Goal: Task Accomplishment & Management: Manage account settings

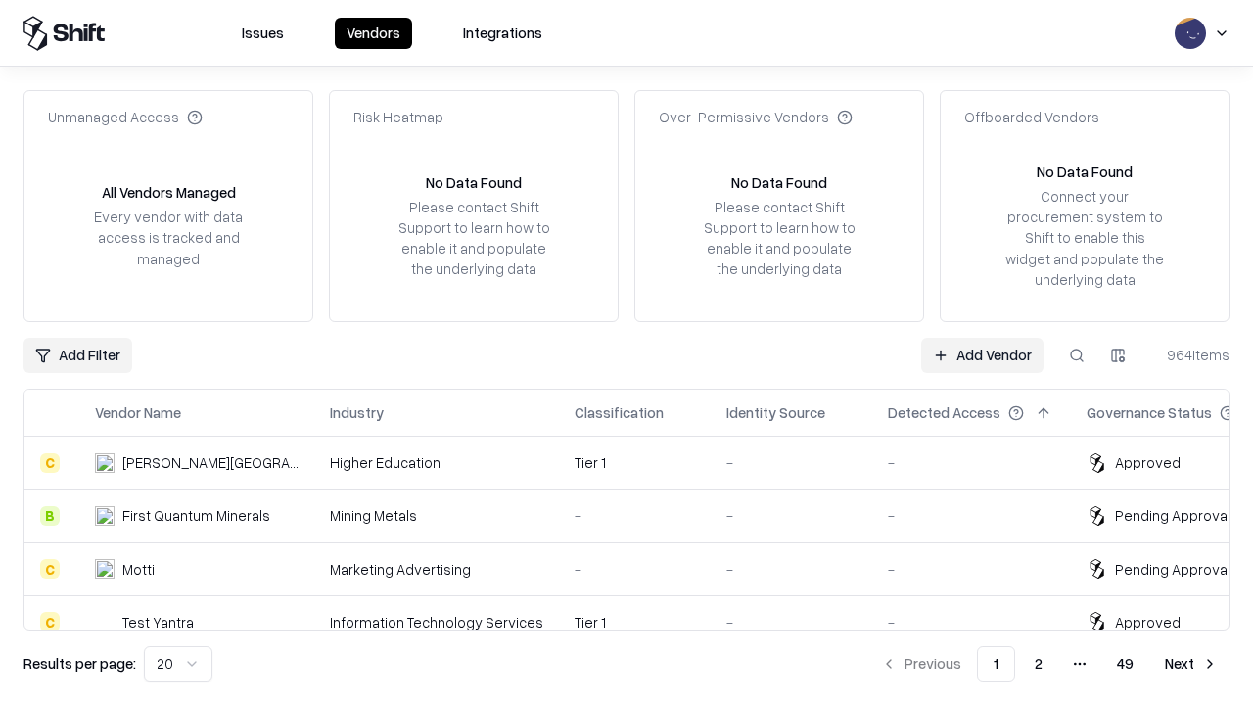
click at [982, 354] on link "Add Vendor" at bounding box center [982, 355] width 122 height 35
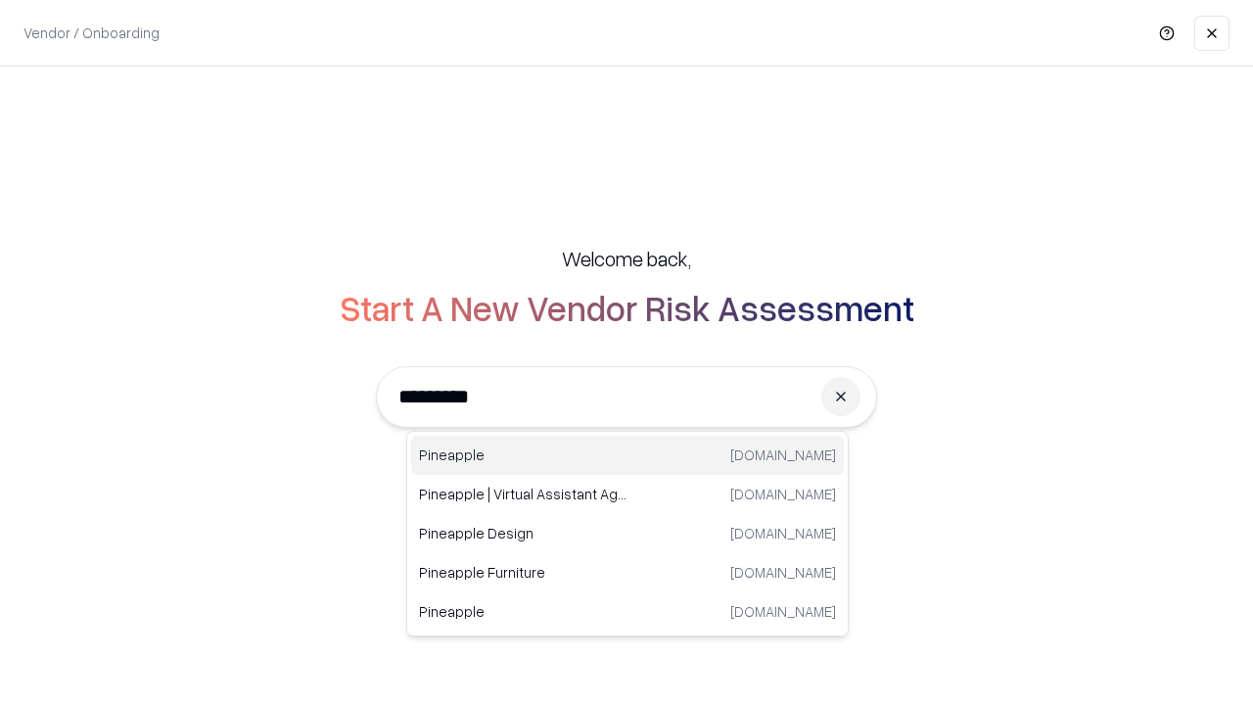
click at [628, 455] on div "Pineapple [DOMAIN_NAME]" at bounding box center [627, 455] width 433 height 39
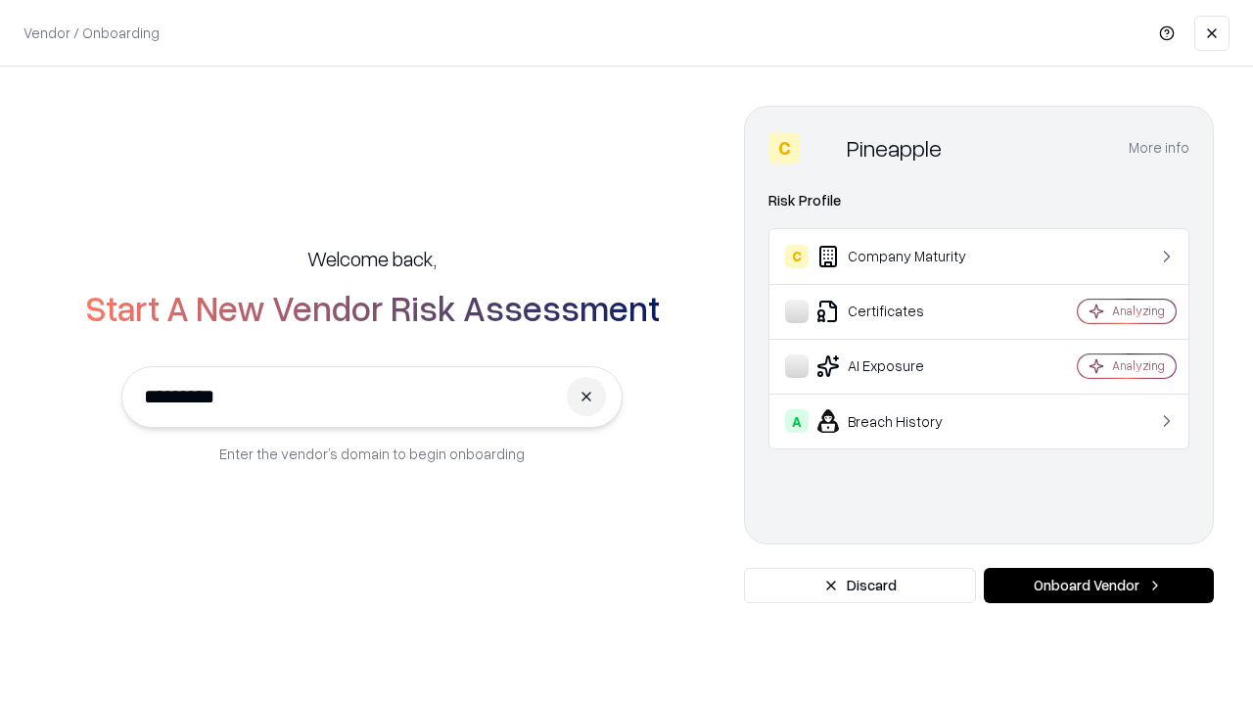
type input "*********"
click at [1099, 586] on button "Onboard Vendor" at bounding box center [1099, 585] width 230 height 35
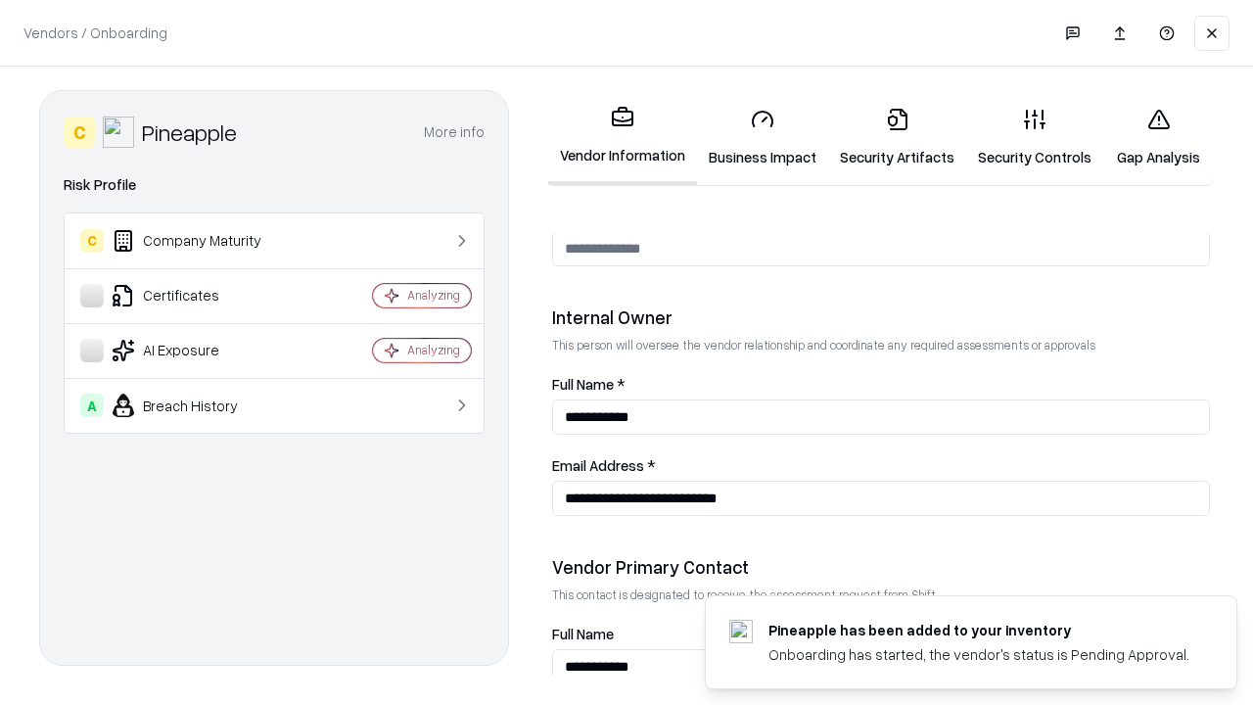
scroll to position [1014, 0]
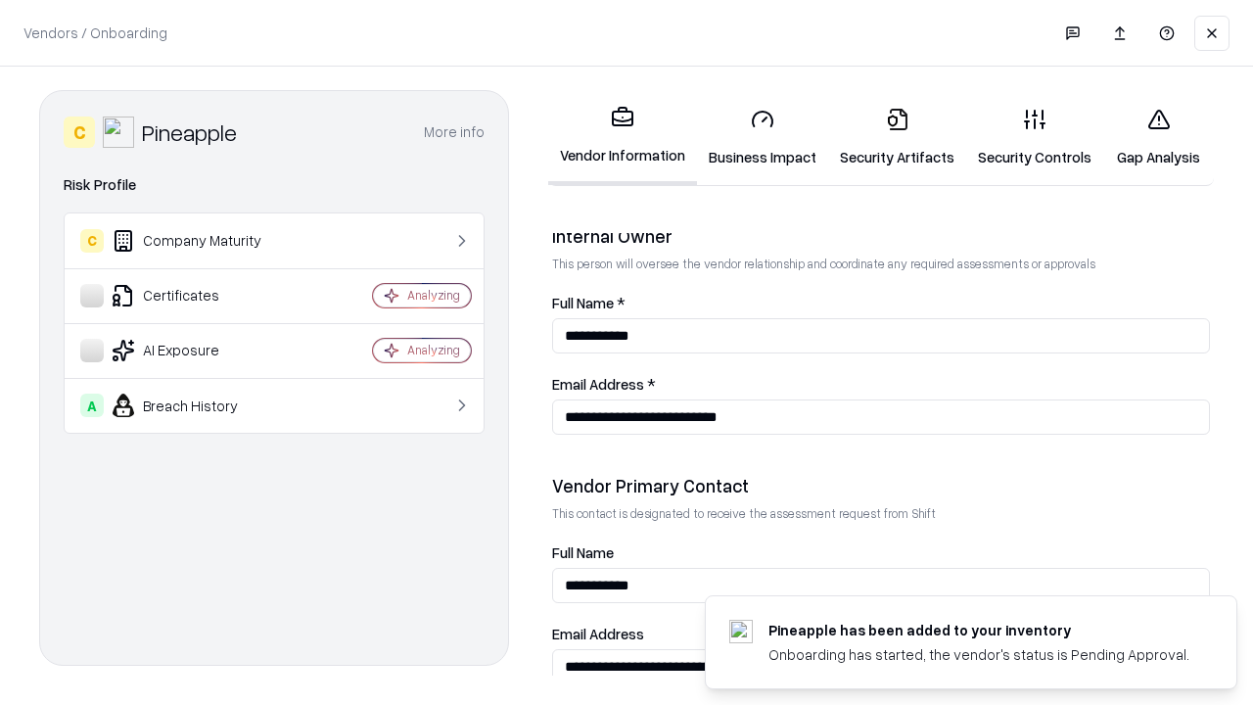
click at [763, 137] on link "Business Impact" at bounding box center [762, 137] width 131 height 91
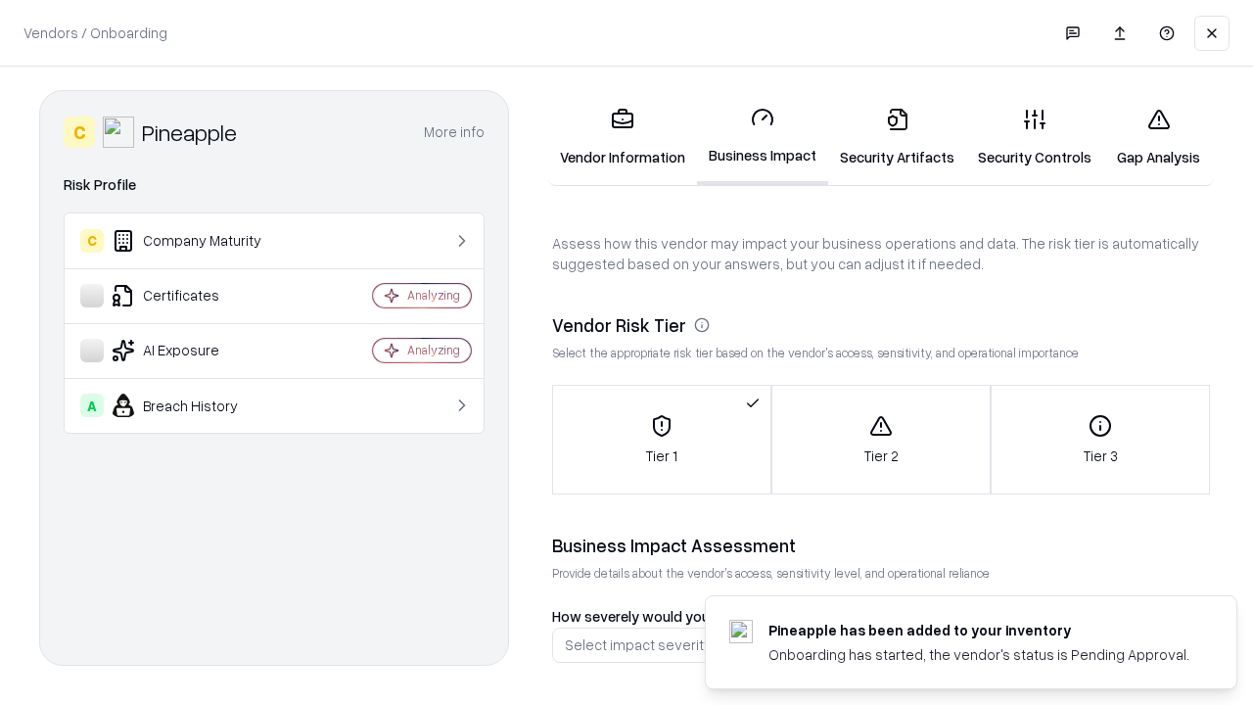
click at [897, 137] on link "Security Artifacts" at bounding box center [897, 137] width 138 height 91
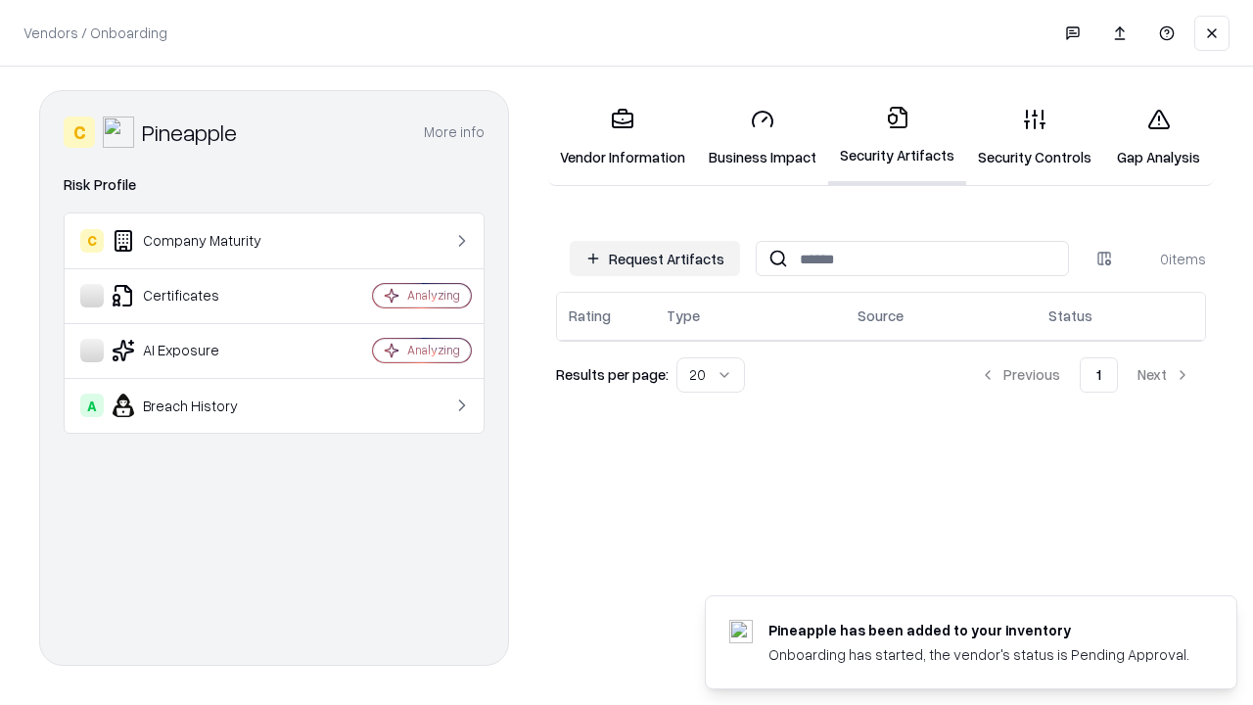
click at [655, 258] on button "Request Artifacts" at bounding box center [655, 258] width 170 height 35
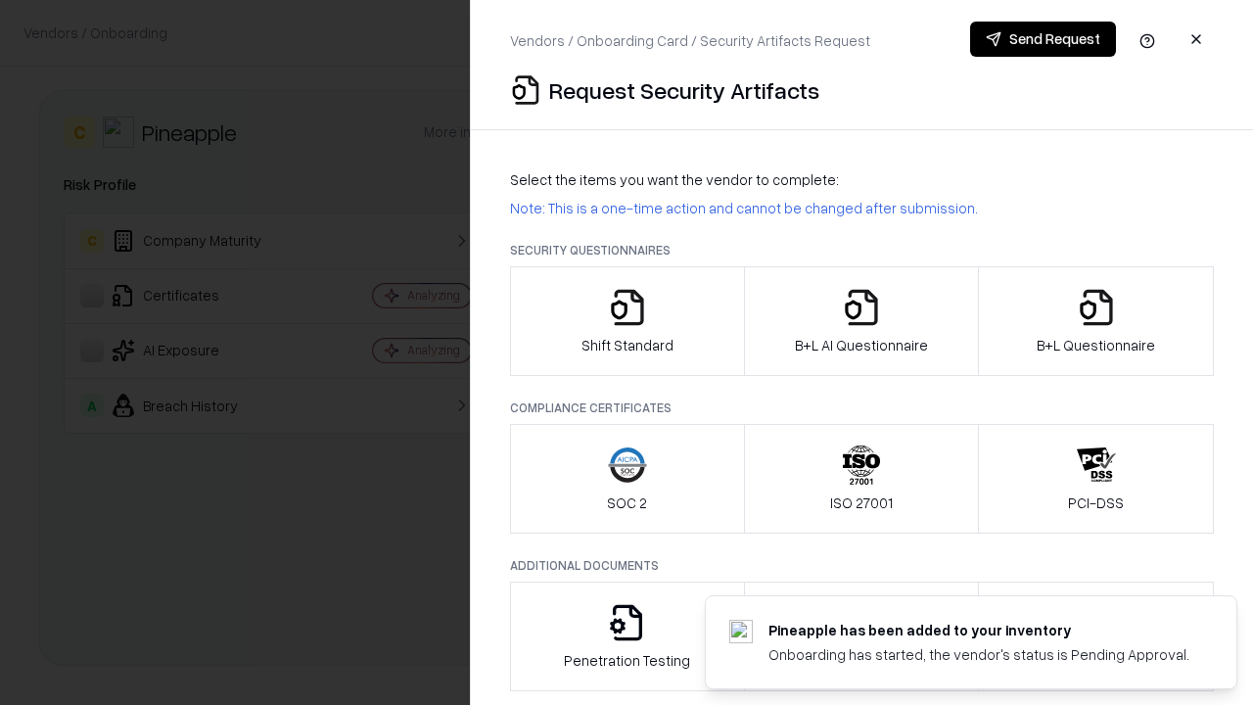
click at [627, 321] on icon "button" at bounding box center [627, 307] width 39 height 39
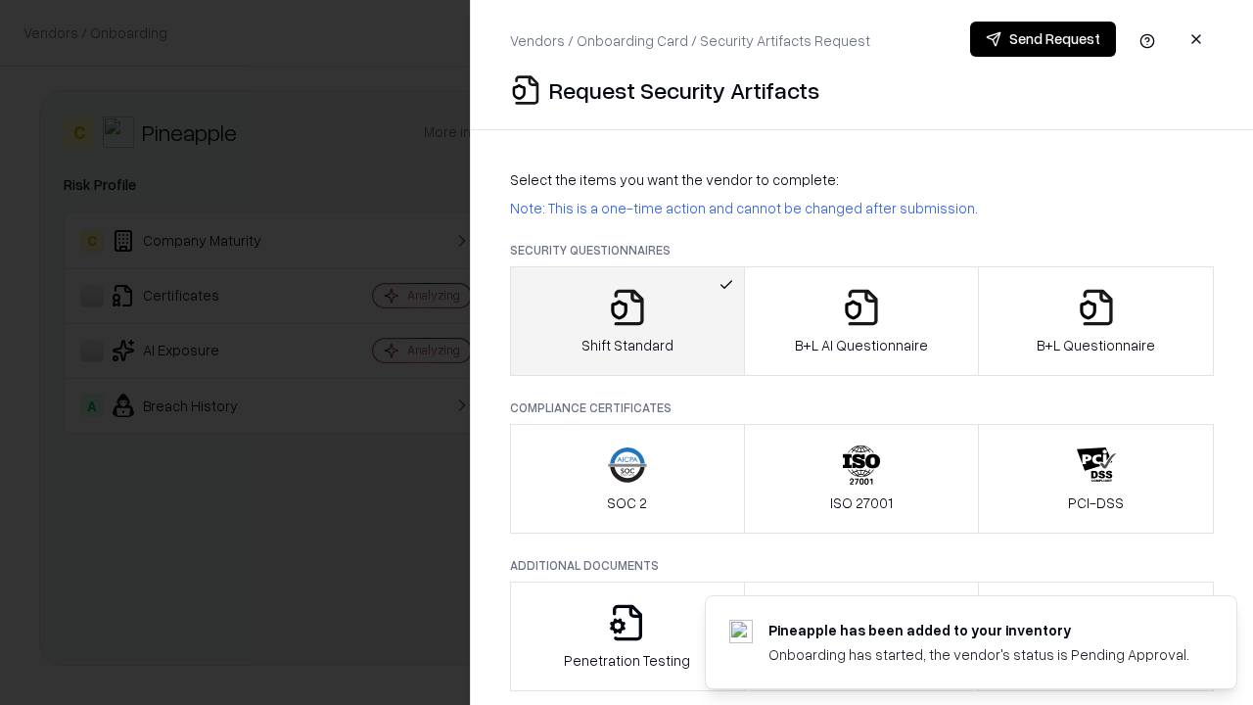
click at [1043, 39] on button "Send Request" at bounding box center [1043, 39] width 146 height 35
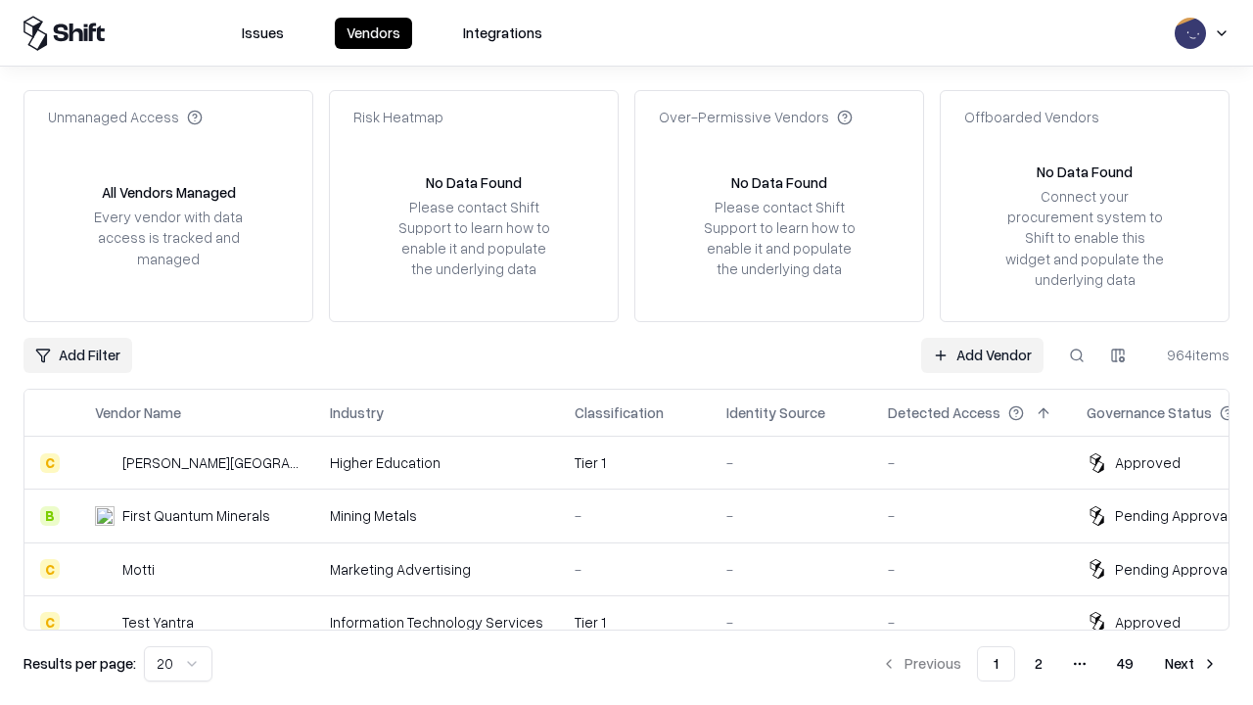
click at [1077, 354] on button at bounding box center [1076, 355] width 35 height 35
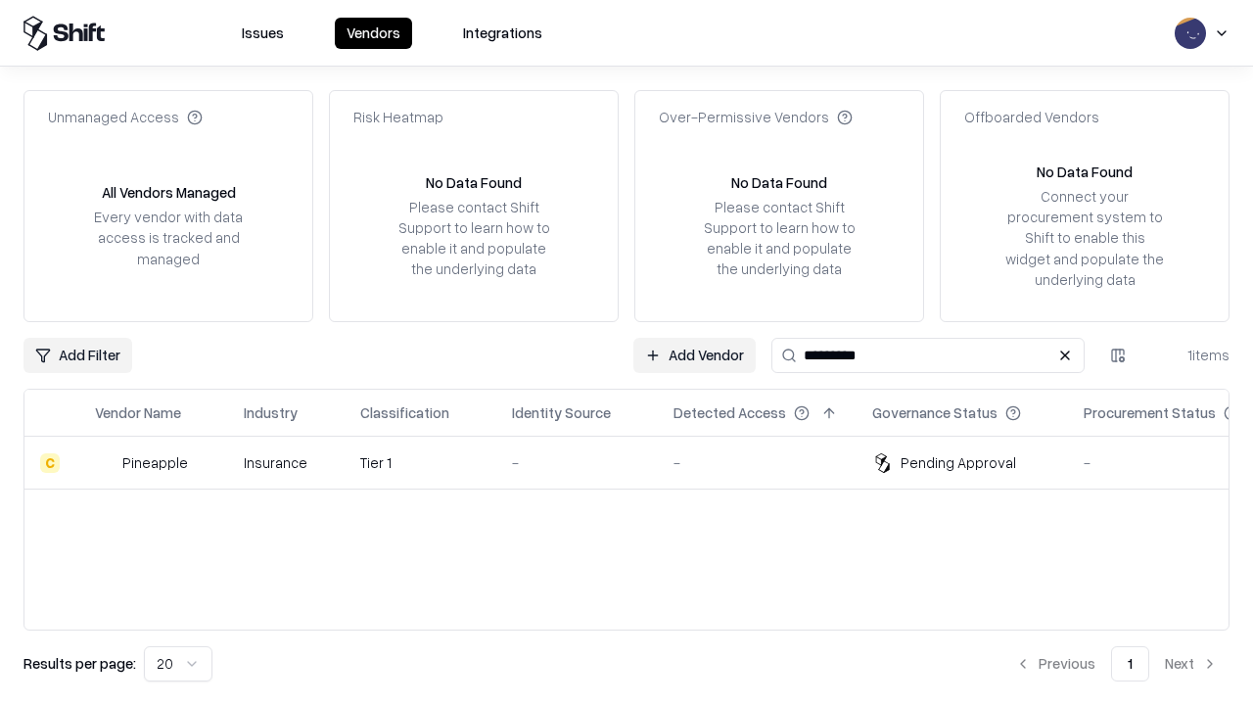
type input "*********"
click at [638, 462] on div "-" at bounding box center [577, 462] width 130 height 21
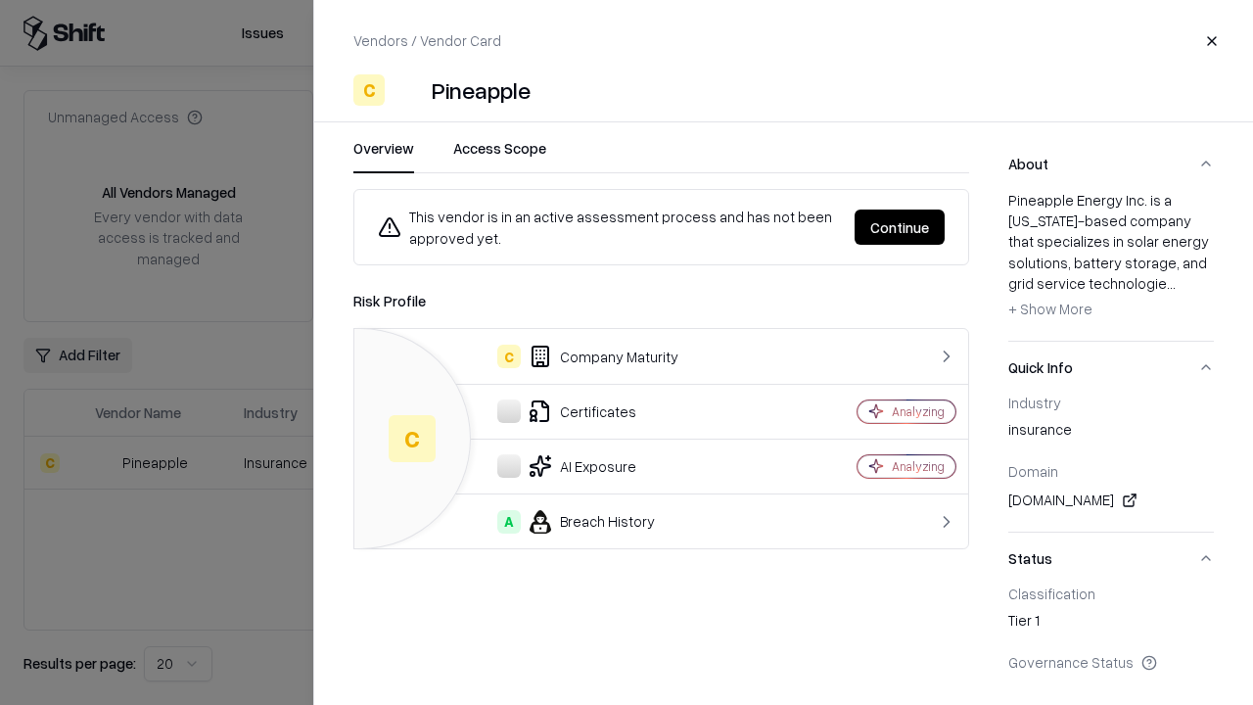
click at [900, 227] on button "Continue" at bounding box center [900, 227] width 90 height 35
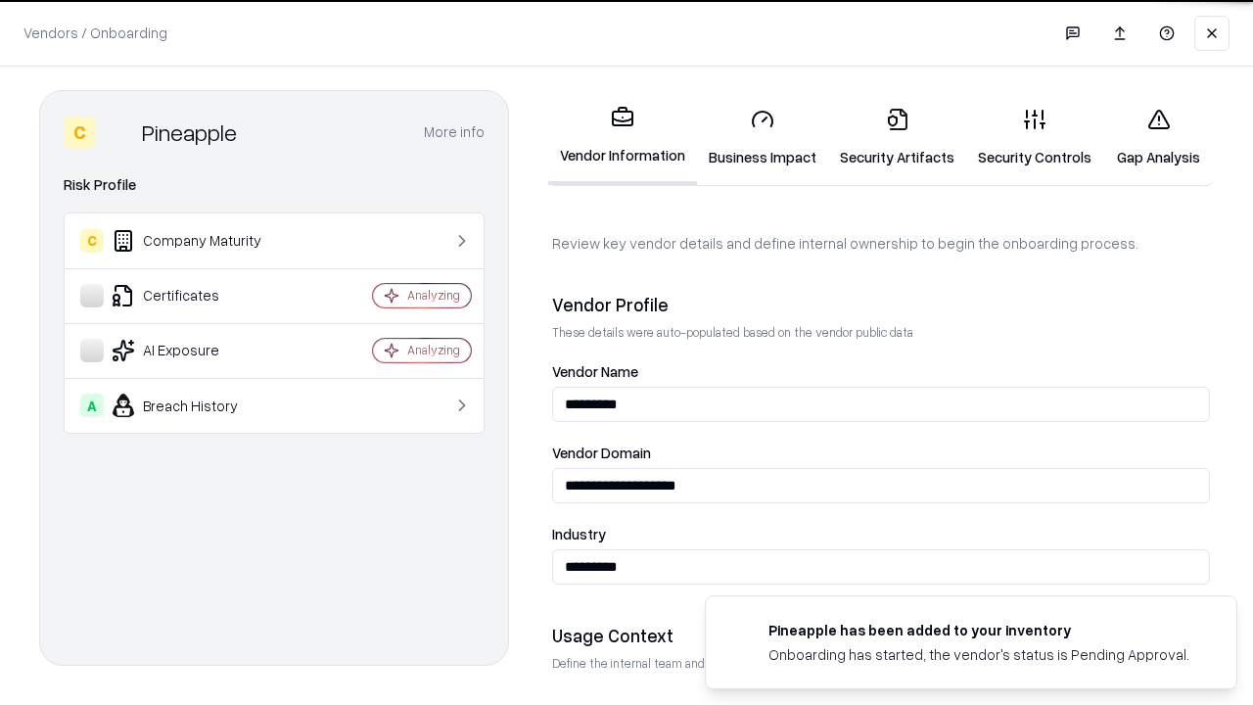
click at [897, 137] on link "Security Artifacts" at bounding box center [897, 137] width 138 height 91
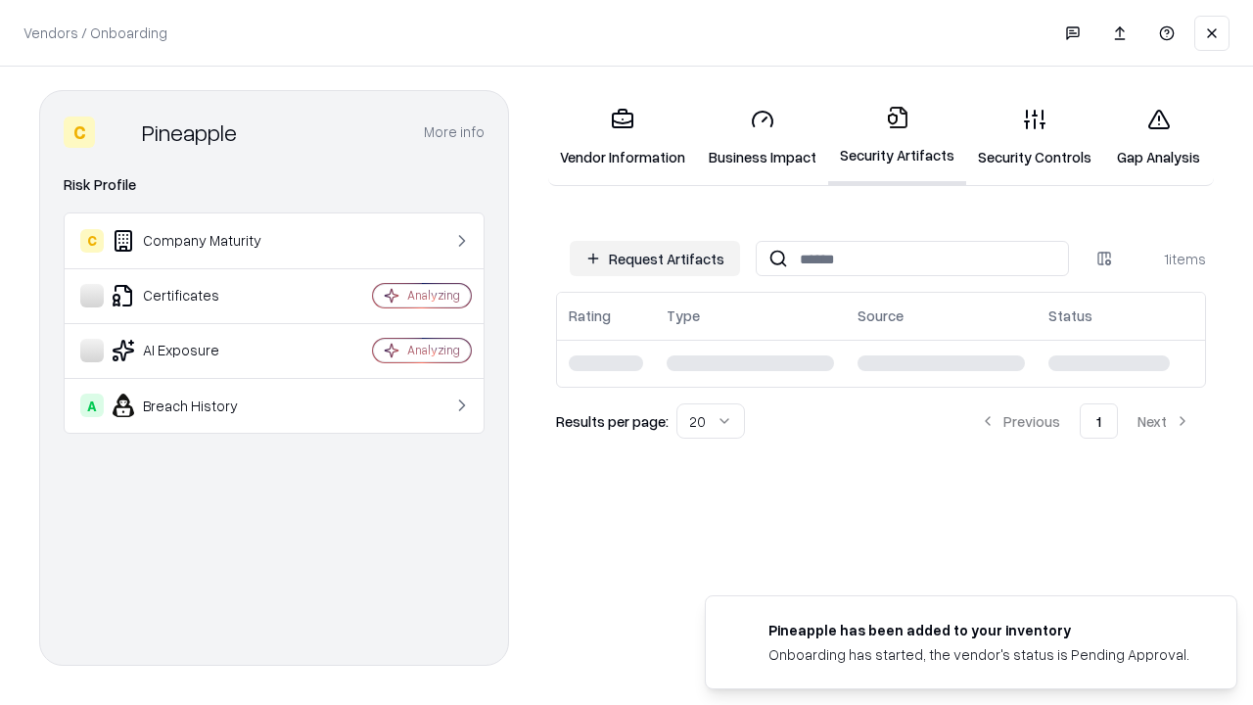
click at [1158, 137] on link "Gap Analysis" at bounding box center [1159, 137] width 111 height 91
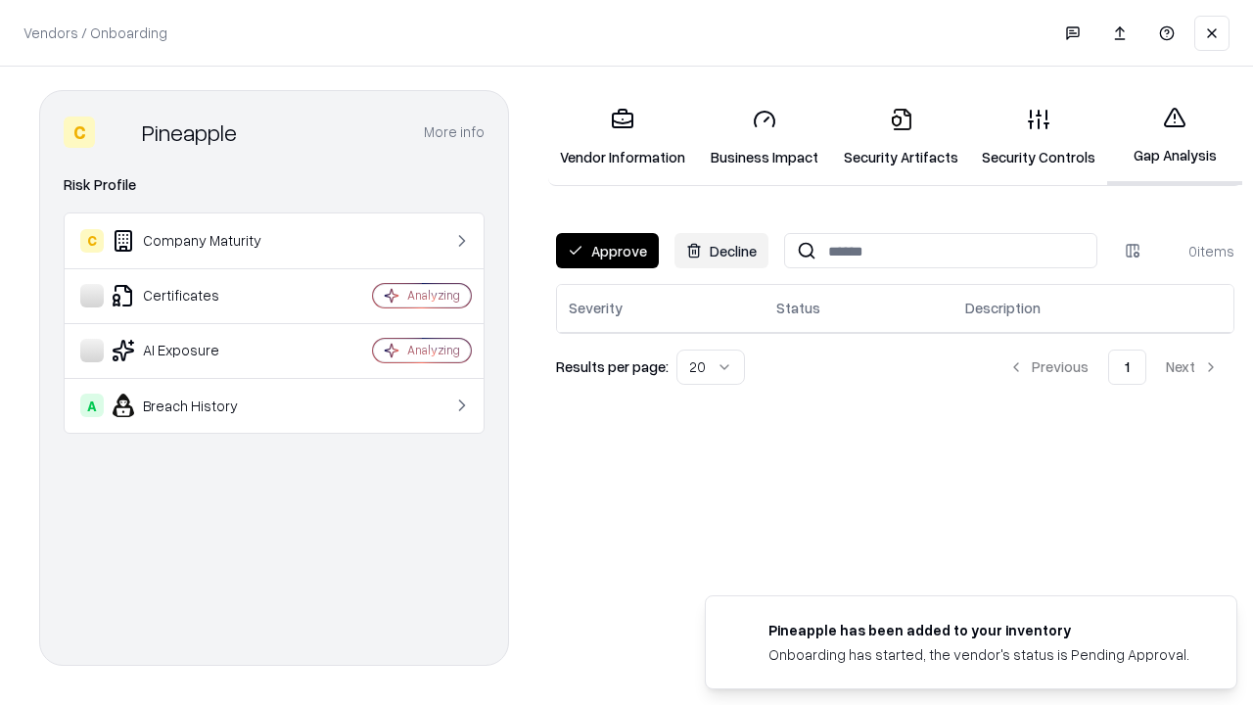
click at [607, 251] on button "Approve" at bounding box center [607, 250] width 103 height 35
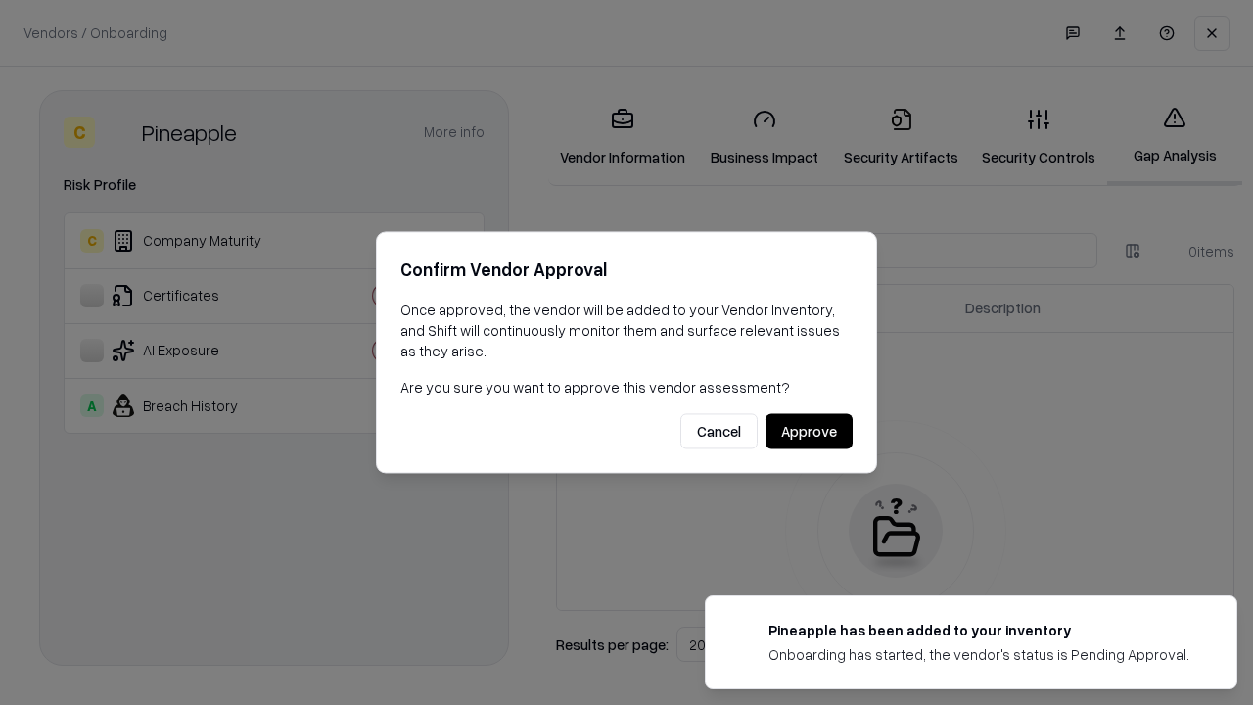
click at [809, 431] on button "Approve" at bounding box center [809, 431] width 87 height 35
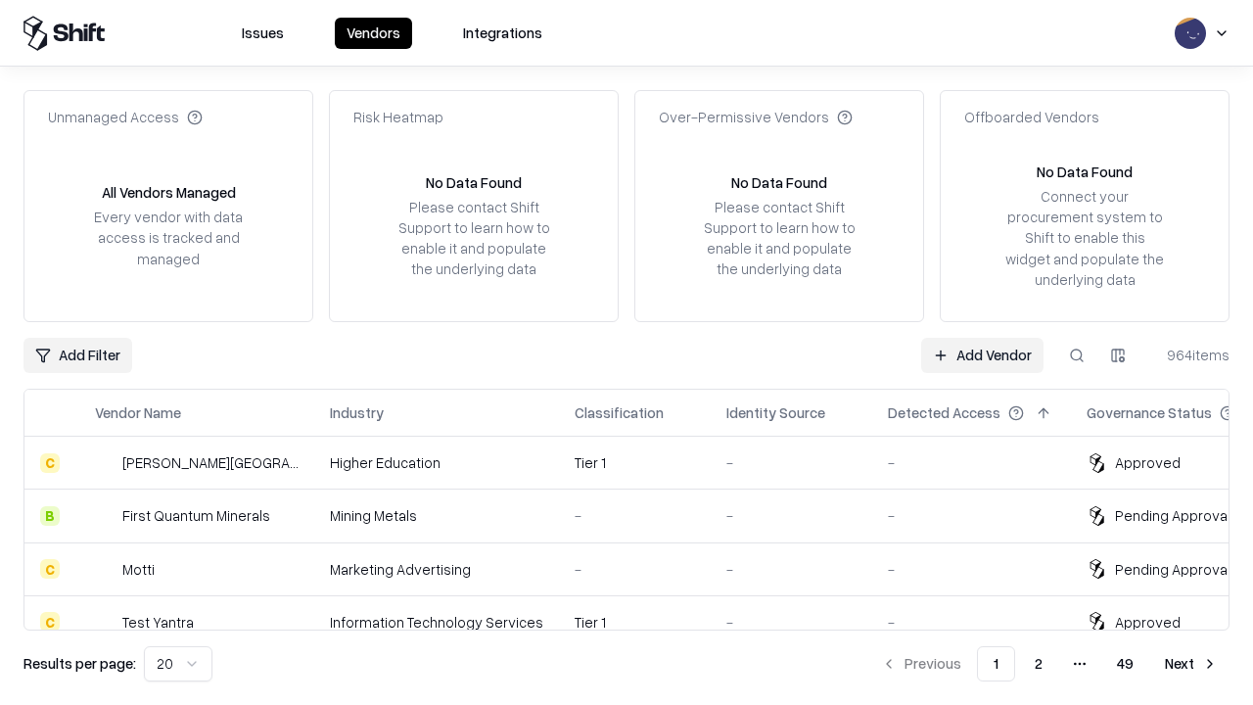
type input "*********"
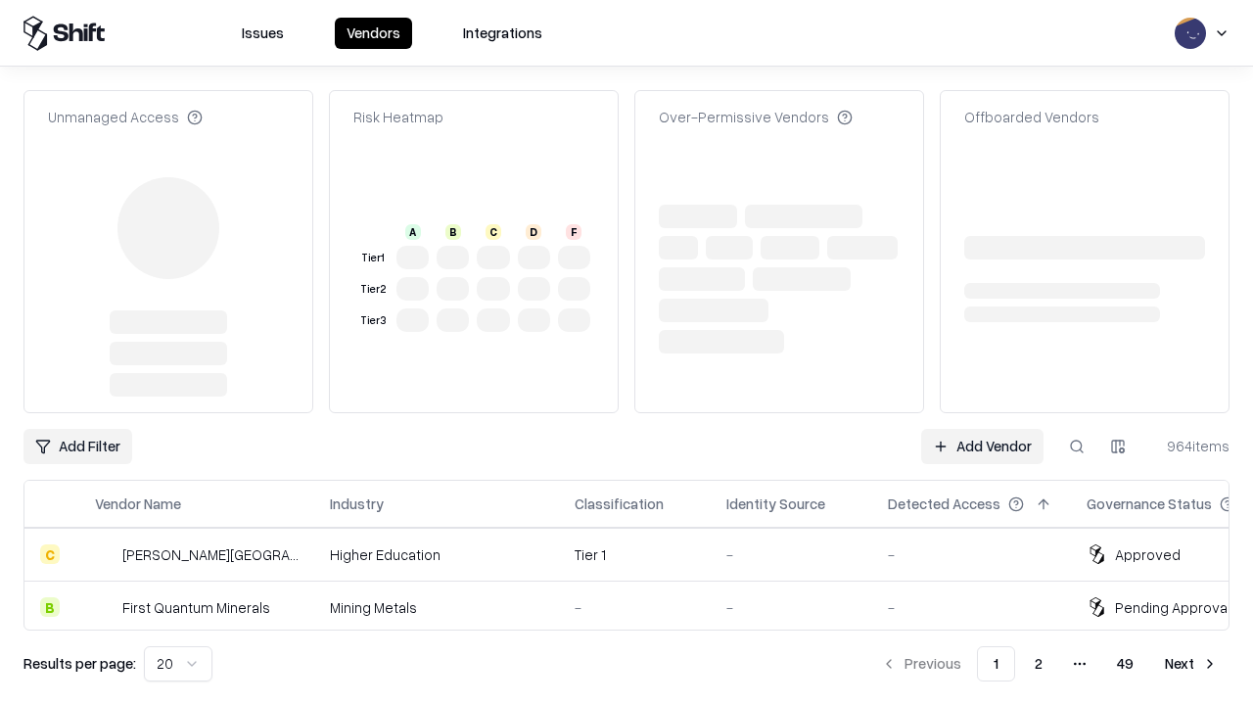
click at [982, 429] on link "Add Vendor" at bounding box center [982, 446] width 122 height 35
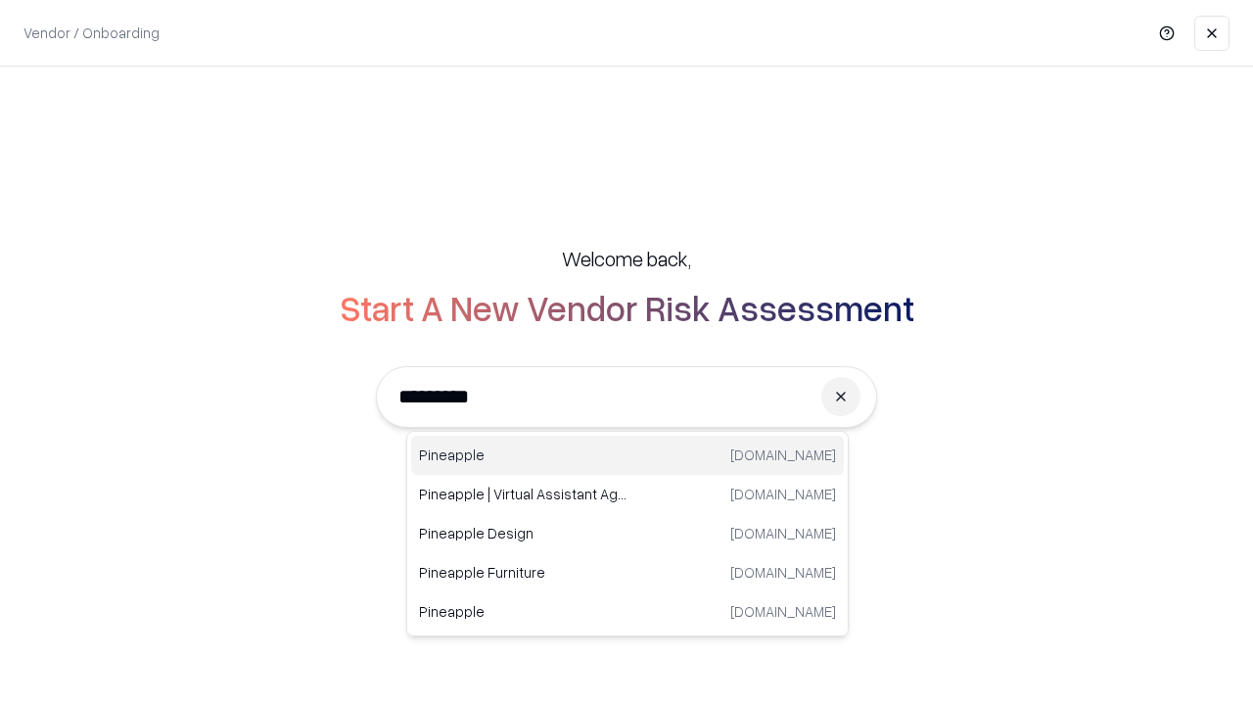
click at [628, 455] on div "Pineapple [DOMAIN_NAME]" at bounding box center [627, 455] width 433 height 39
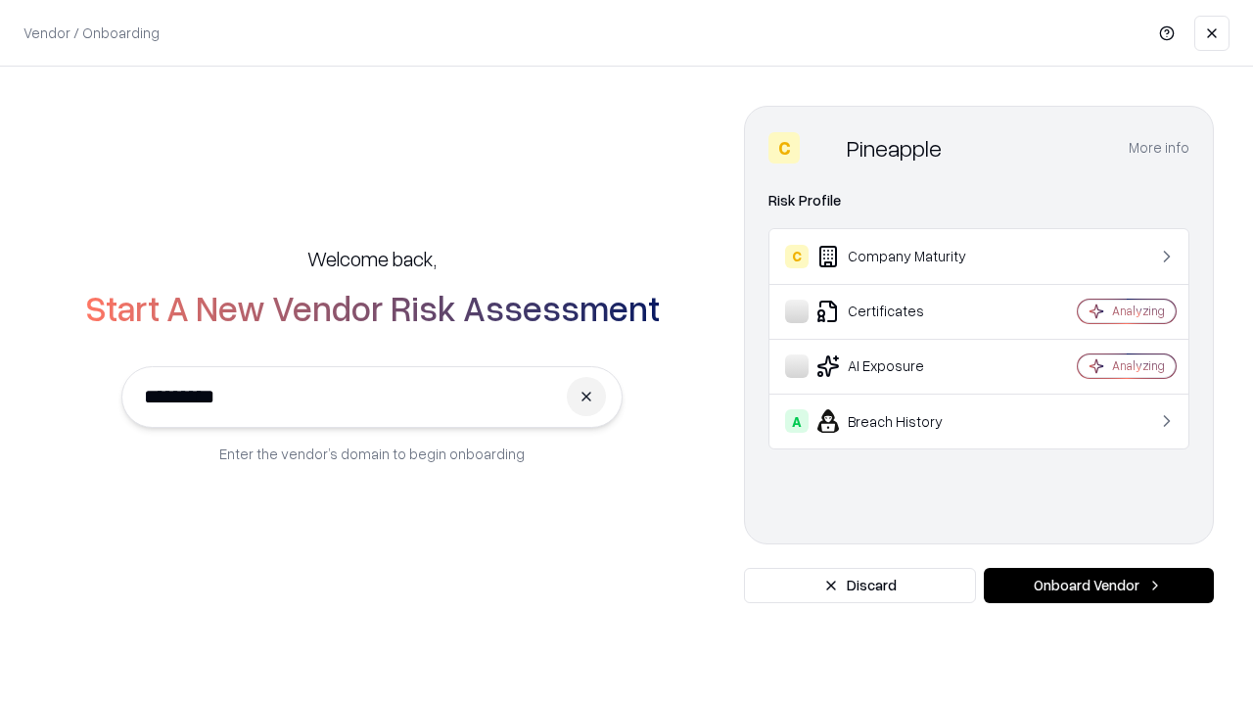
type input "*********"
click at [1099, 586] on button "Onboard Vendor" at bounding box center [1099, 585] width 230 height 35
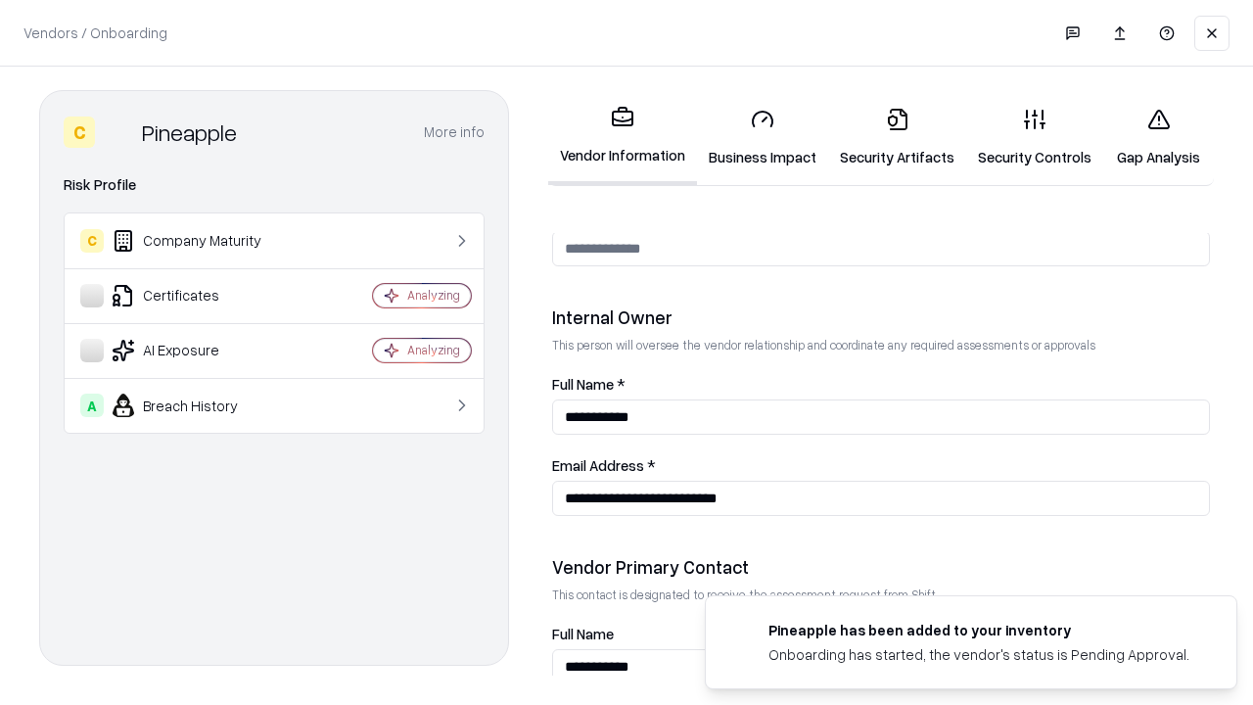
scroll to position [1014, 0]
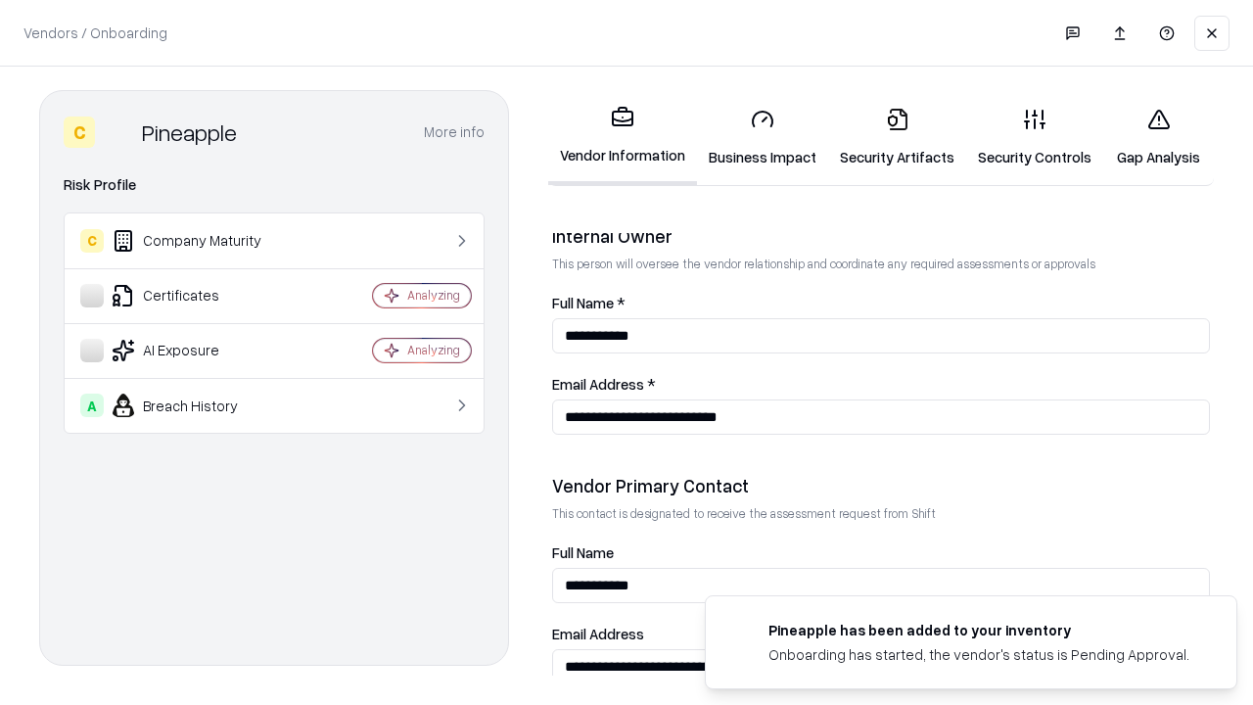
click at [1158, 137] on link "Gap Analysis" at bounding box center [1159, 137] width 111 height 91
